Goal: Browse casually

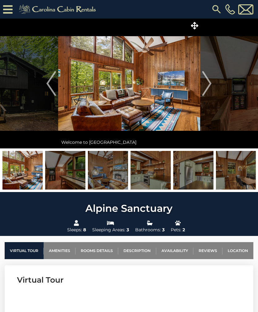
click at [174, 95] on img at bounding box center [129, 84] width 142 height 130
click at [210, 83] on img "Next" at bounding box center [206, 83] width 9 height 25
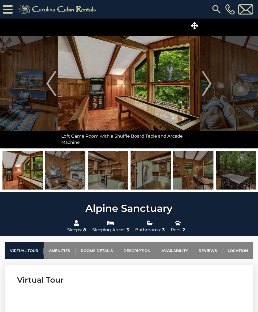
click at [33, 171] on img at bounding box center [22, 170] width 40 height 39
click at [211, 84] on img "Next" at bounding box center [206, 83] width 9 height 25
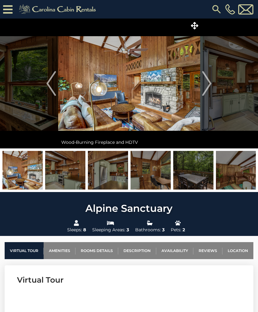
click at [211, 84] on img "Next" at bounding box center [206, 83] width 9 height 25
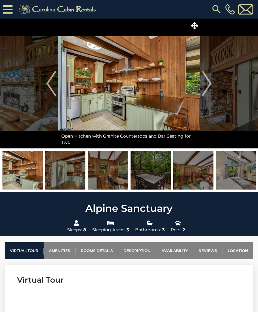
click at [207, 86] on img "Next" at bounding box center [206, 83] width 9 height 25
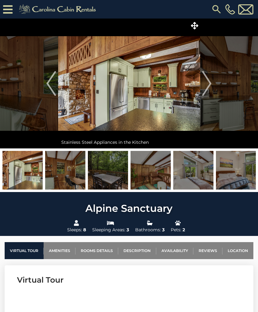
click at [211, 88] on img "Next" at bounding box center [206, 83] width 9 height 25
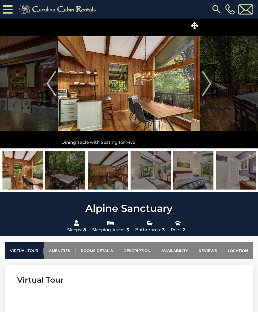
click at [211, 80] on img "Next" at bounding box center [206, 83] width 9 height 25
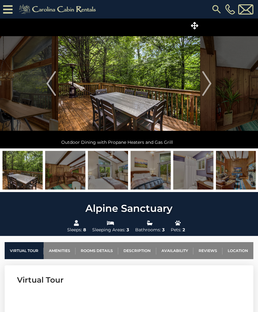
click at [209, 85] on img "Next" at bounding box center [206, 83] width 9 height 25
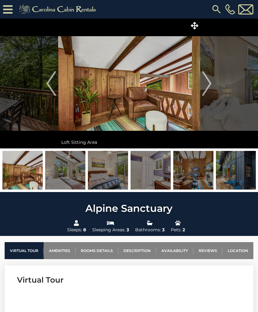
click at [210, 85] on img "Next" at bounding box center [206, 83] width 9 height 25
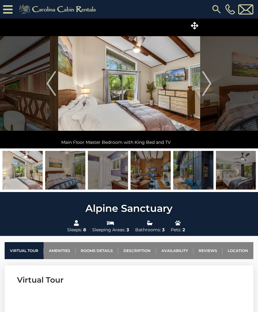
click at [206, 84] on img "Next" at bounding box center [206, 83] width 9 height 25
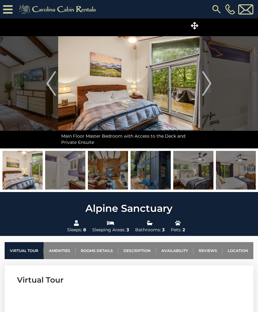
click at [209, 87] on img "Next" at bounding box center [206, 83] width 9 height 25
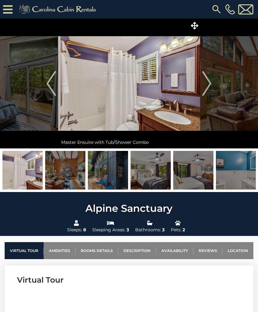
click at [210, 83] on img "Next" at bounding box center [206, 83] width 9 height 25
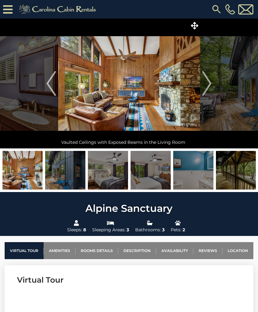
click at [211, 83] on img "Next" at bounding box center [206, 83] width 9 height 25
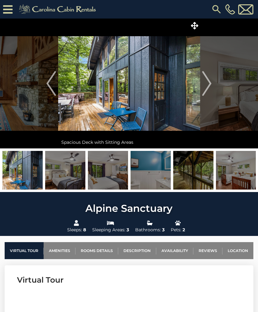
click at [211, 84] on button "Next" at bounding box center [207, 84] width 14 height 130
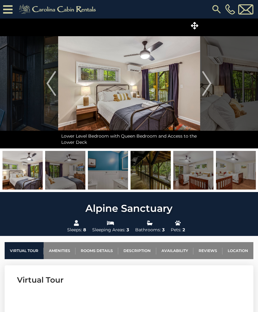
click at [209, 84] on img "Next" at bounding box center [206, 83] width 9 height 25
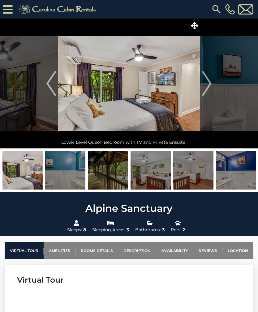
click at [210, 81] on img "Next" at bounding box center [206, 83] width 9 height 25
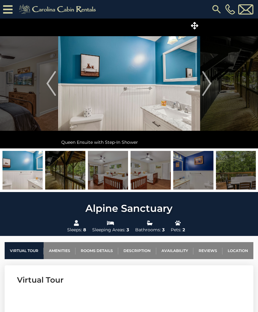
click at [207, 84] on img "Next" at bounding box center [206, 83] width 9 height 25
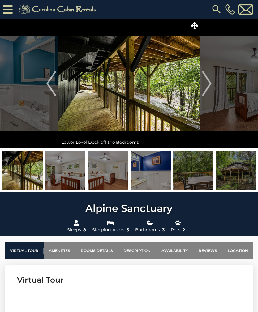
click at [209, 83] on img "Next" at bounding box center [206, 83] width 9 height 25
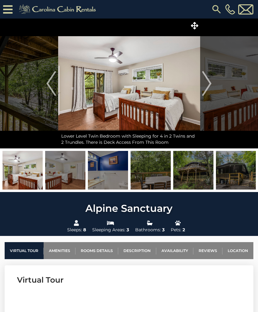
click at [208, 81] on img "Next" at bounding box center [206, 83] width 9 height 25
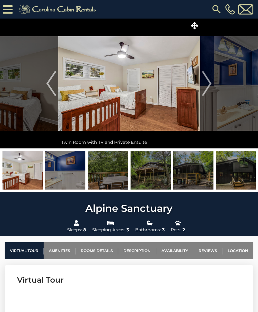
click at [209, 87] on img "Next" at bounding box center [206, 83] width 9 height 25
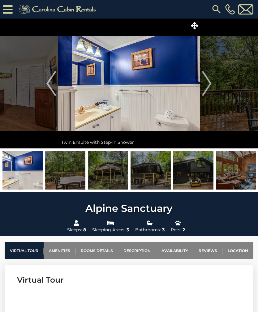
click at [206, 87] on img "Next" at bounding box center [206, 83] width 9 height 25
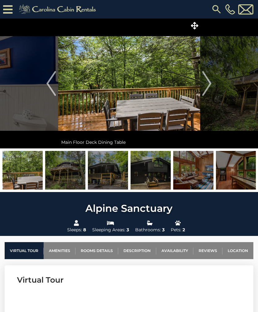
click at [209, 86] on img "Next" at bounding box center [206, 83] width 9 height 25
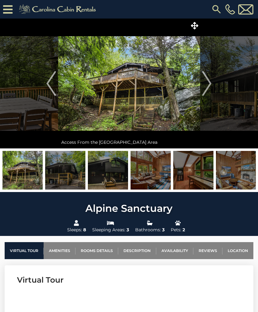
click at [212, 85] on button "Next" at bounding box center [207, 84] width 14 height 130
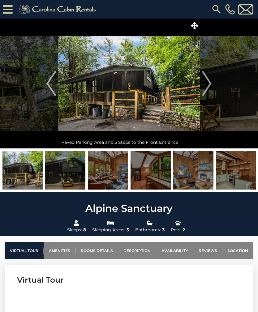
click at [211, 83] on img "Next" at bounding box center [206, 83] width 9 height 25
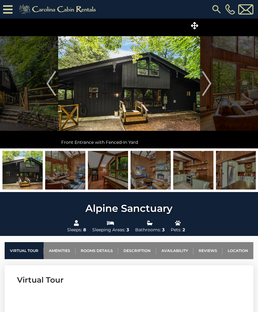
click at [209, 85] on img "Next" at bounding box center [206, 83] width 9 height 25
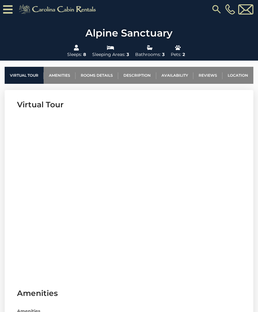
scroll to position [188, 0]
